Goal: Check status: Check status

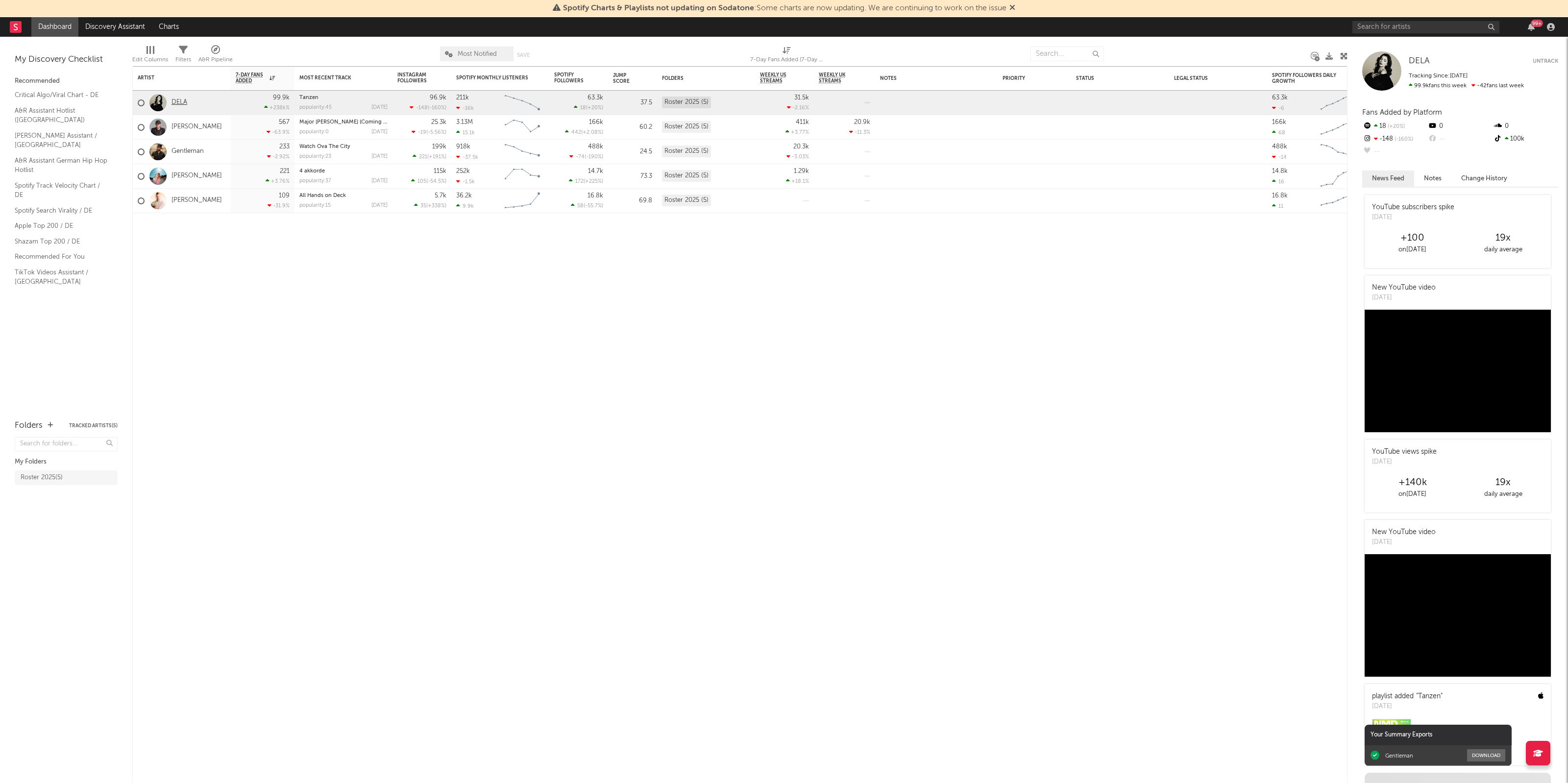
click at [175, 104] on link "DELA" at bounding box center [180, 103] width 16 height 9
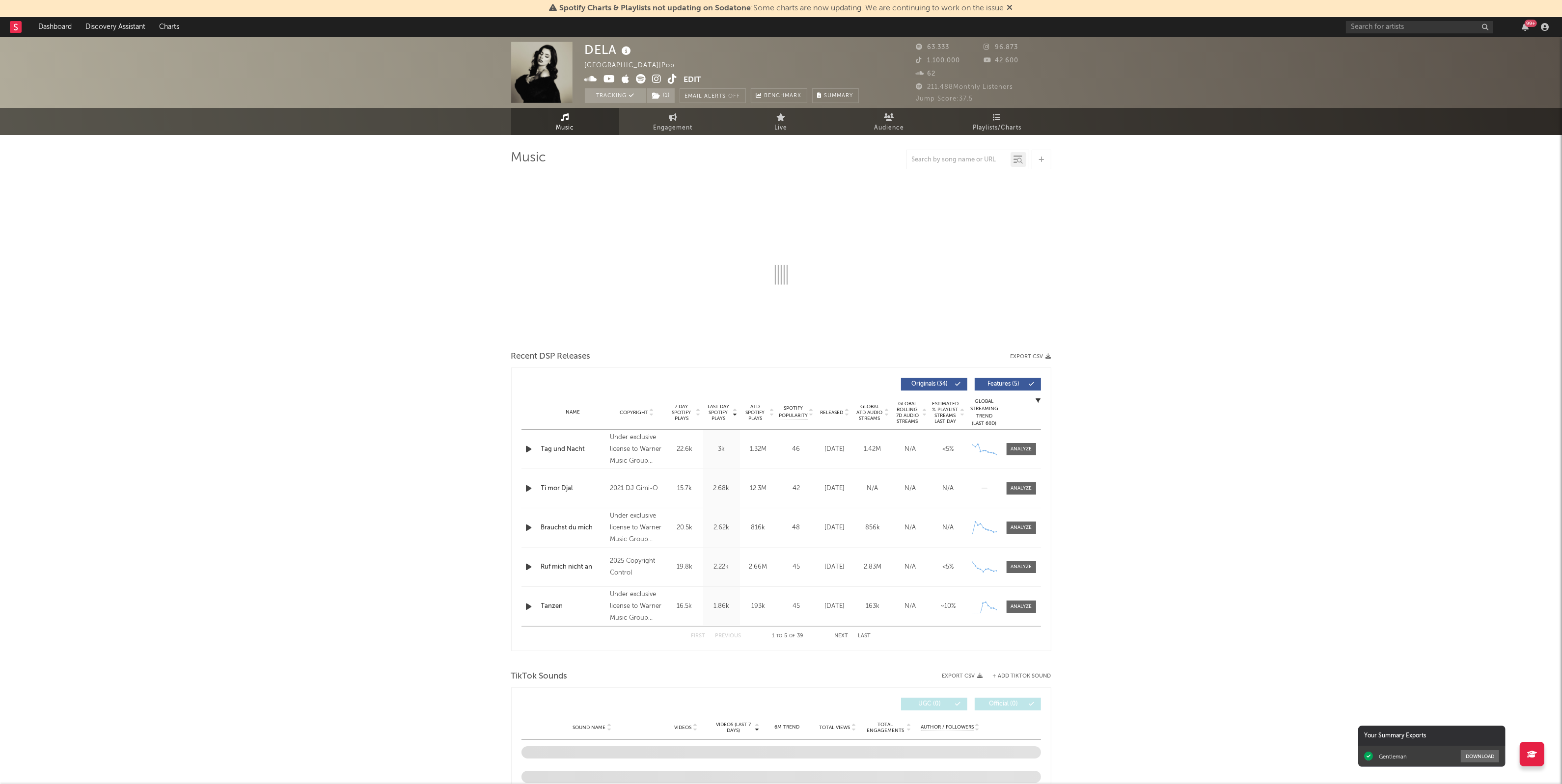
select select "6m"
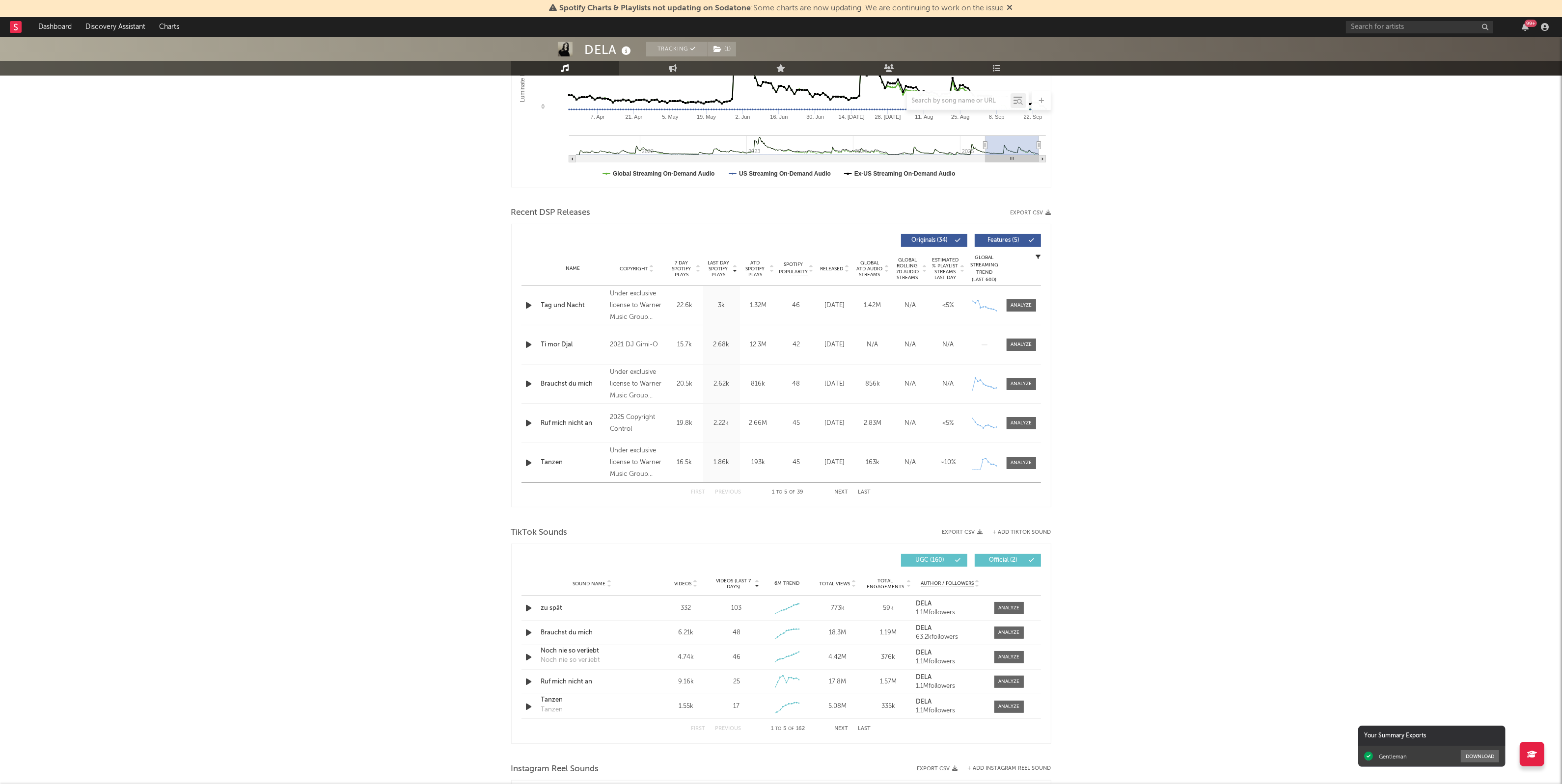
scroll to position [429, 0]
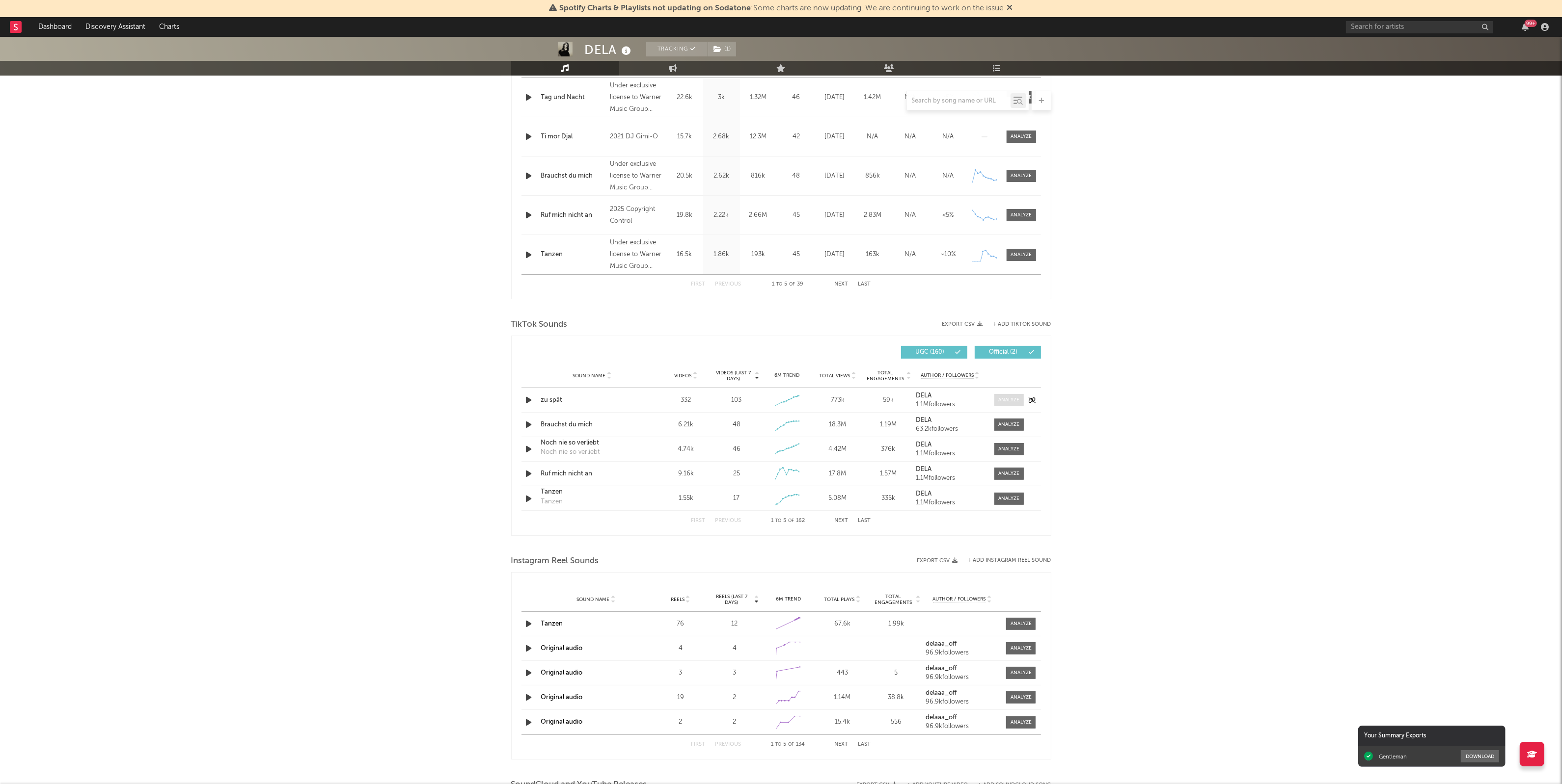
click at [1011, 401] on div at bounding box center [1009, 400] width 21 height 7
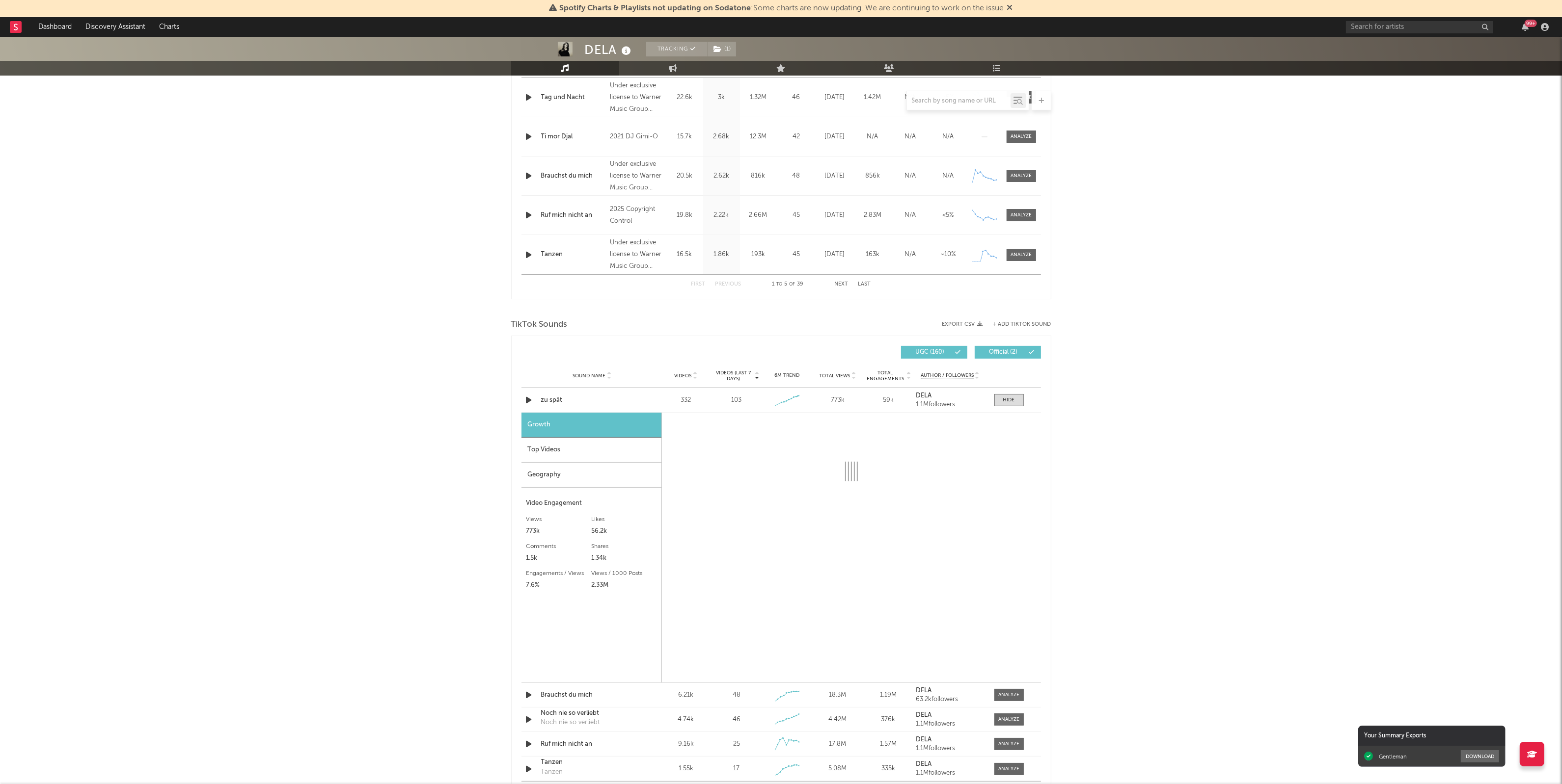
select select "1w"
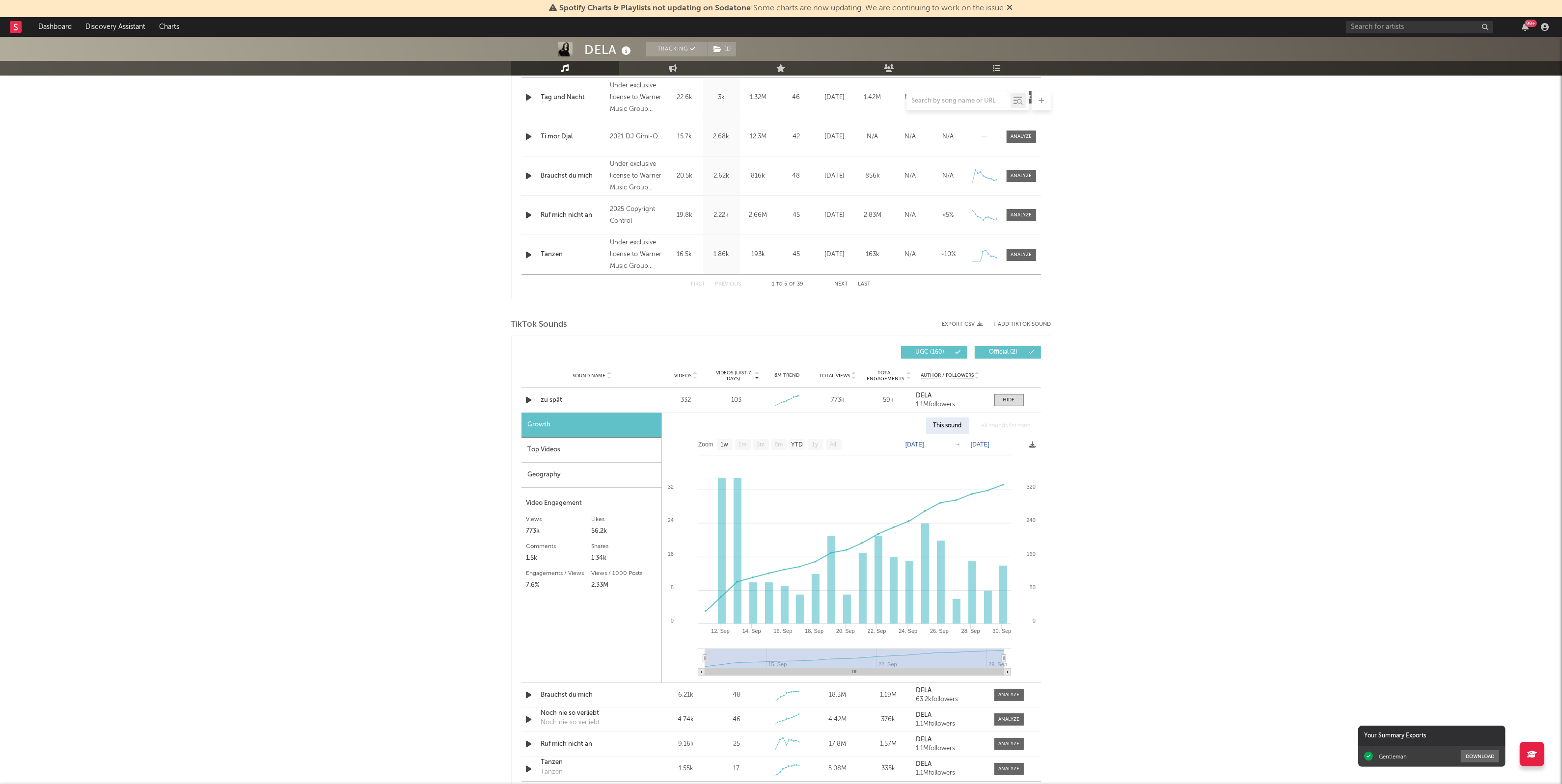
scroll to position [491, 0]
